Goal: Information Seeking & Learning: Learn about a topic

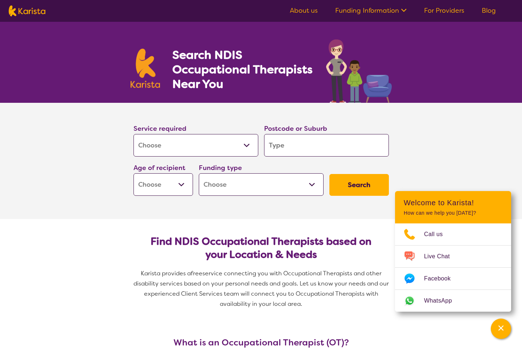
select select "[MEDICAL_DATA]"
click at [248, 143] on select "Allied Health Assistant Assessment ([MEDICAL_DATA] or [MEDICAL_DATA]) Behaviour…" at bounding box center [196, 145] width 125 height 23
click at [134, 134] on select "Allied Health Assistant Assessment ([MEDICAL_DATA] or [MEDICAL_DATA]) Behaviour…" at bounding box center [196, 145] width 125 height 23
click at [341, 149] on input "search" at bounding box center [326, 145] width 125 height 23
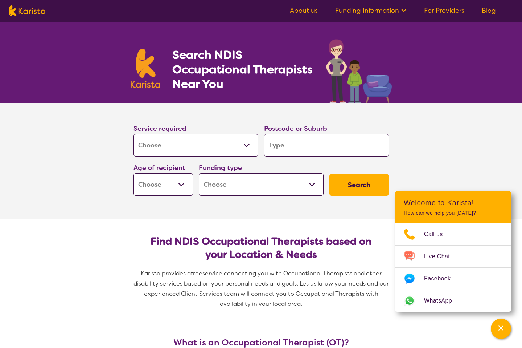
click at [341, 149] on input "search" at bounding box center [326, 145] width 125 height 23
type input "4"
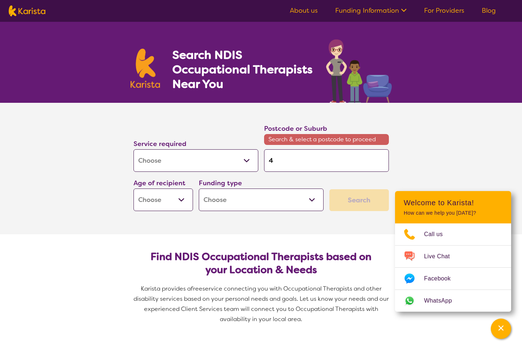
type input "41"
type input "415"
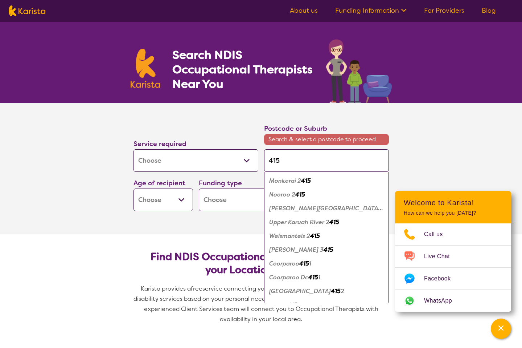
type input "4152"
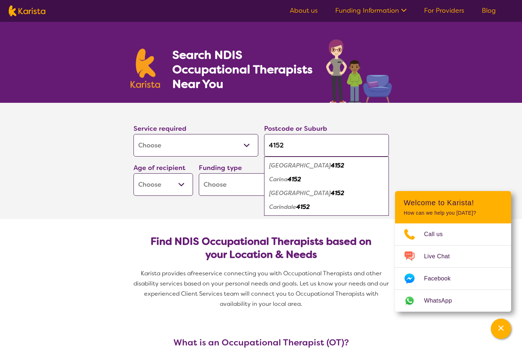
type input "4152"
click at [290, 205] on em "Carindale" at bounding box center [282, 207] width 27 height 8
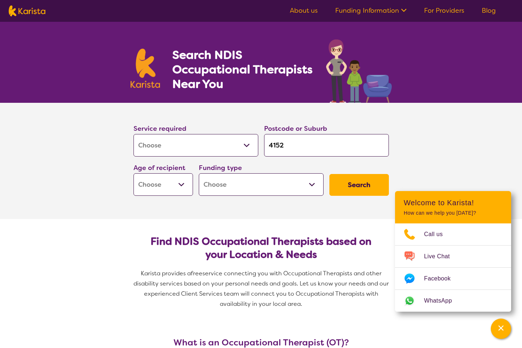
click at [183, 184] on select "Early Childhood - 0 to 9 Child - 10 to 11 Adolescent - 12 to 17 Adult - 18 to 6…" at bounding box center [164, 184] width 60 height 23
select select "AG"
click at [134, 173] on select "Early Childhood - 0 to 9 Child - 10 to 11 Adolescent - 12 to 17 Adult - 18 to 6…" at bounding box center [164, 184] width 60 height 23
select select "AG"
click at [311, 185] on select "Home Care Package (HCP) National Disability Insurance Scheme (NDIS) I don't know" at bounding box center [261, 184] width 125 height 23
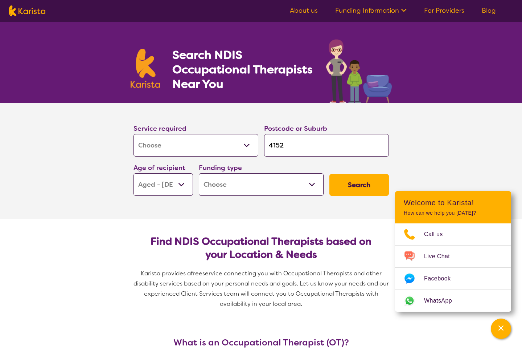
select select "NDIS"
click at [199, 173] on select "Home Care Package (HCP) National Disability Insurance Scheme (NDIS) I don't know" at bounding box center [261, 184] width 125 height 23
select select "NDIS"
click at [357, 184] on button "Search" at bounding box center [360, 185] width 60 height 22
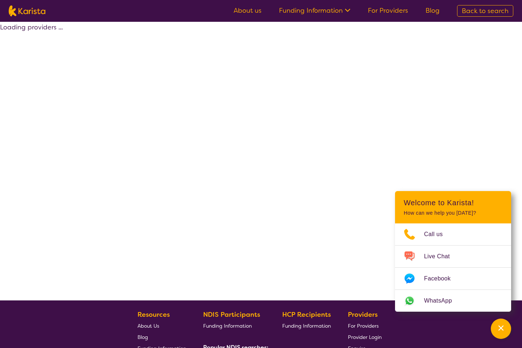
select select "by_score"
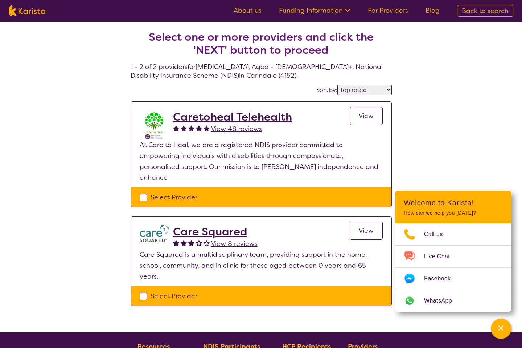
click at [364, 115] on span "View" at bounding box center [366, 115] width 15 height 9
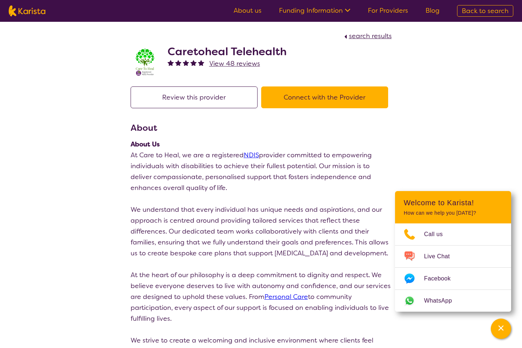
click at [349, 96] on button "Connect with the Provider" at bounding box center [324, 97] width 127 height 22
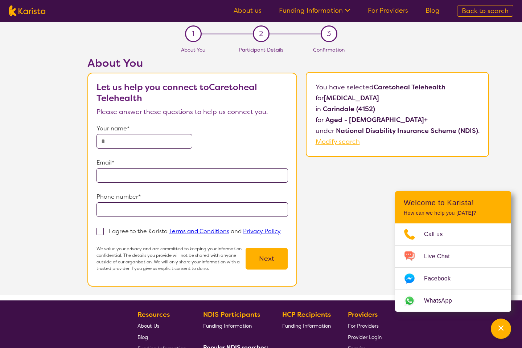
click at [325, 142] on span "Modify search" at bounding box center [338, 141] width 44 height 9
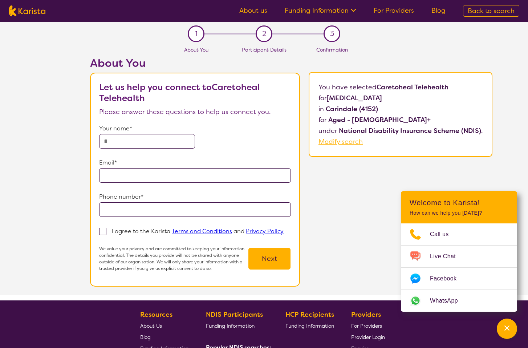
select select "[MEDICAL_DATA]"
select select "AG"
select select "NDIS"
select select "[MEDICAL_DATA]"
select select "AG"
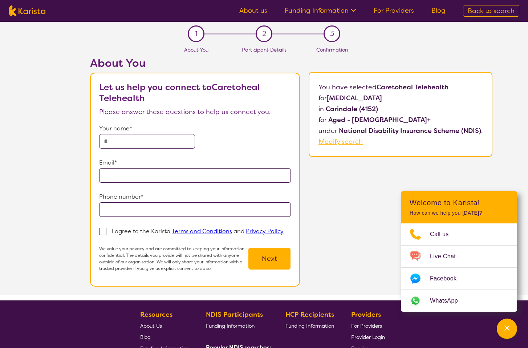
select select "NDIS"
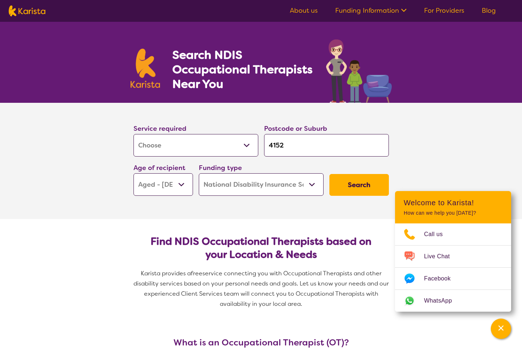
click at [198, 146] on select "Allied Health Assistant Assessment ([MEDICAL_DATA] or [MEDICAL_DATA]) Behaviour…" at bounding box center [196, 145] width 125 height 23
select select "NDIS Plan management"
click at [134, 134] on select "Allied Health Assistant Assessment ([MEDICAL_DATA] or [MEDICAL_DATA]) Behaviour…" at bounding box center [196, 145] width 125 height 23
select select "NDIS Plan management"
click at [360, 188] on button "Search" at bounding box center [360, 185] width 60 height 22
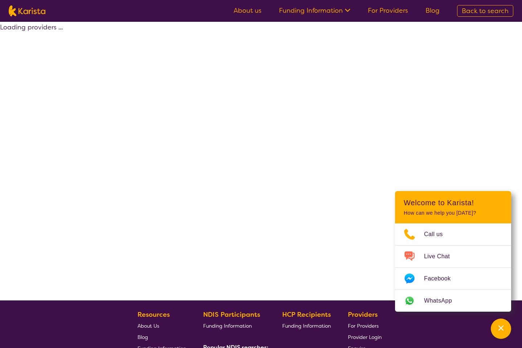
select select "by_score"
